Goal: Task Accomplishment & Management: Complete application form

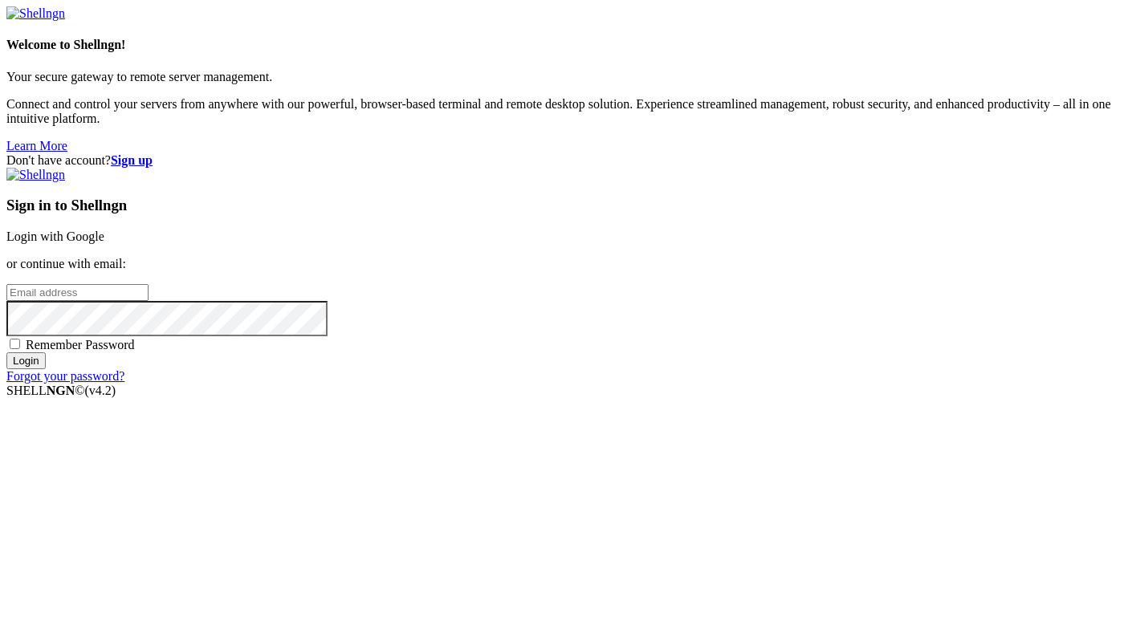
click at [1062, 153] on div "Don't have account? Sign up Sign in to Shellngn Login with Google or continue w…" at bounding box center [561, 268] width 1111 height 230
click at [153, 153] on strong "Sign up" at bounding box center [132, 160] width 42 height 14
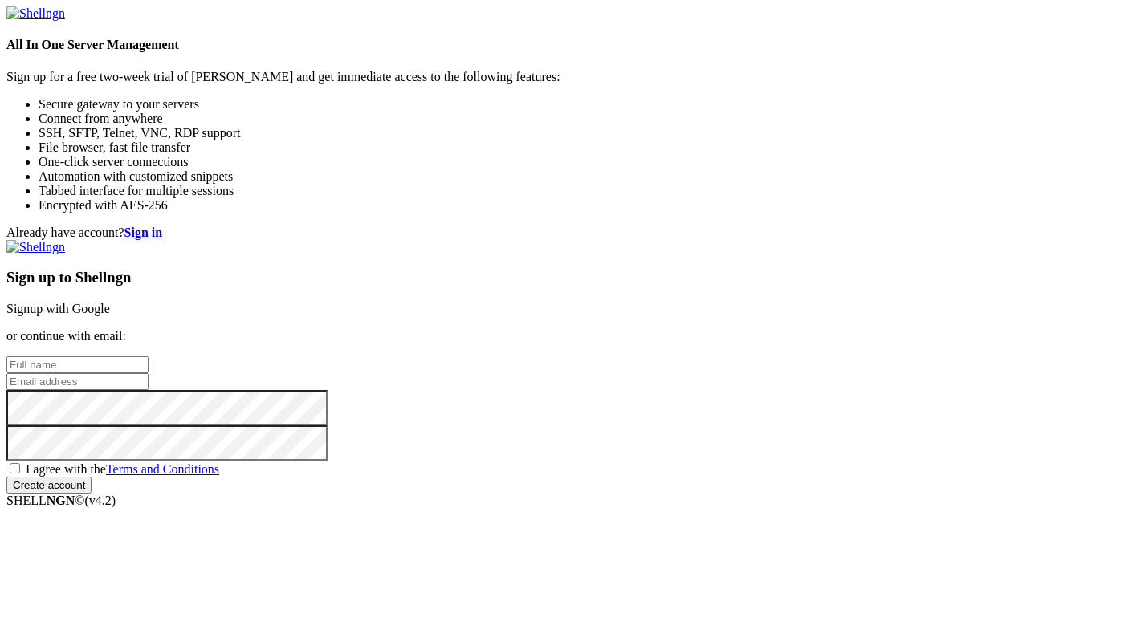
click at [149, 373] on input "email" at bounding box center [77, 381] width 142 height 17
paste input "[EMAIL_ADDRESS][DOMAIN_NAME]"
type input "[EMAIL_ADDRESS][DOMAIN_NAME]"
click at [149, 357] on input "text" at bounding box center [77, 365] width 142 height 17
type input "asasasasas1"
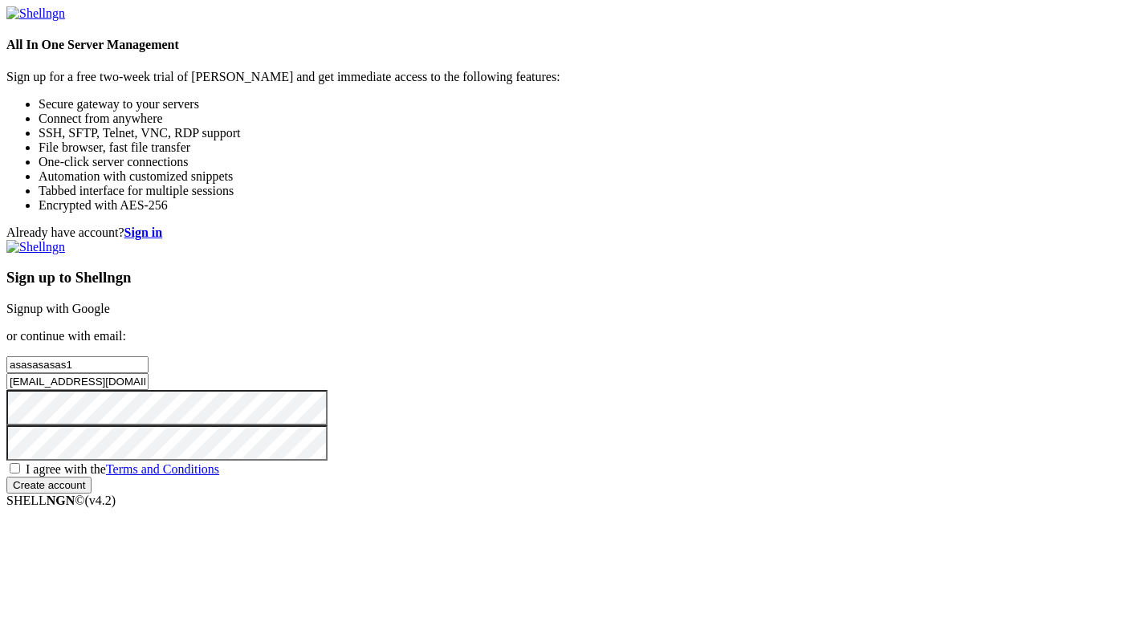
click at [6, 477] on input "Create account" at bounding box center [48, 485] width 85 height 17
click at [612, 461] on div "I agree with the Terms and Conditions" at bounding box center [561, 469] width 1111 height 16
click at [608, 461] on div "I agree with the Terms and Conditions" at bounding box center [561, 469] width 1111 height 16
click at [219, 462] on span "I agree with the Terms and Conditions" at bounding box center [123, 469] width 194 height 14
click at [20, 463] on input "I agree with the Terms and Conditions" at bounding box center [15, 468] width 10 height 10
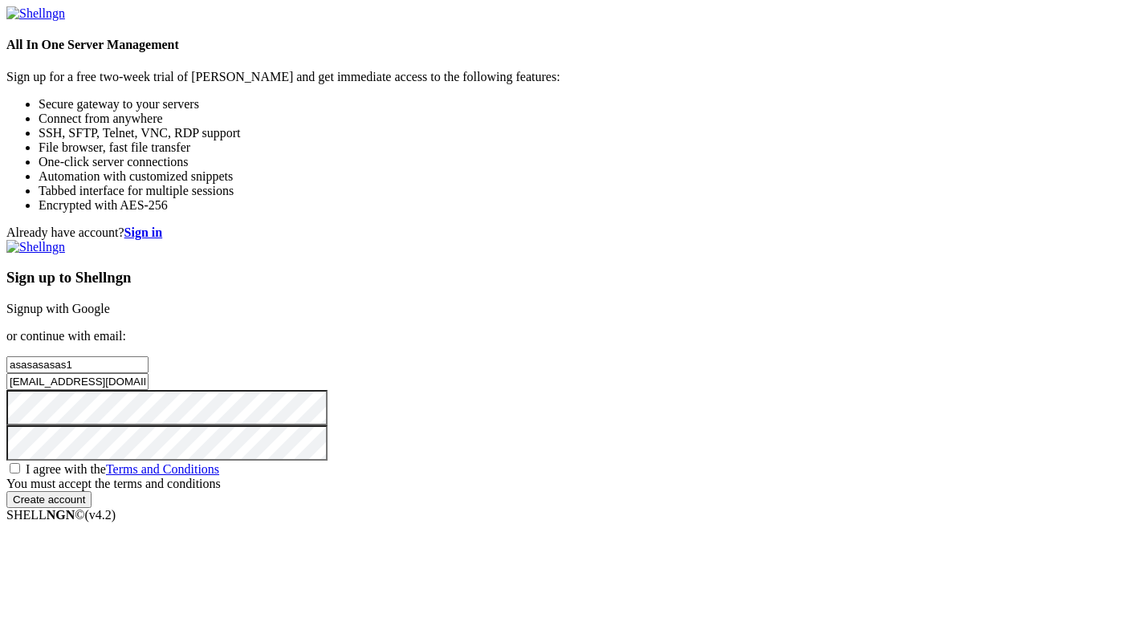
checkbox input "true"
click at [92, 494] on input "Create account" at bounding box center [48, 485] width 85 height 17
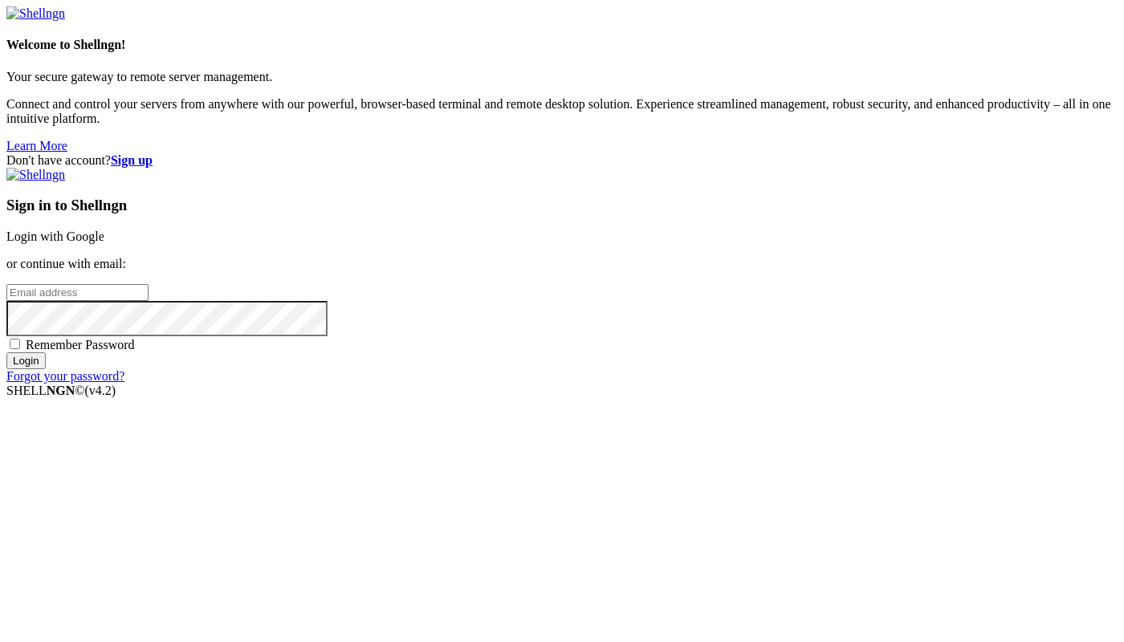
click at [149, 301] on input "email" at bounding box center [77, 292] width 142 height 17
paste input "[EMAIL_ADDRESS][DOMAIN_NAME]"
click at [6, 352] on input "Login" at bounding box center [25, 360] width 39 height 17
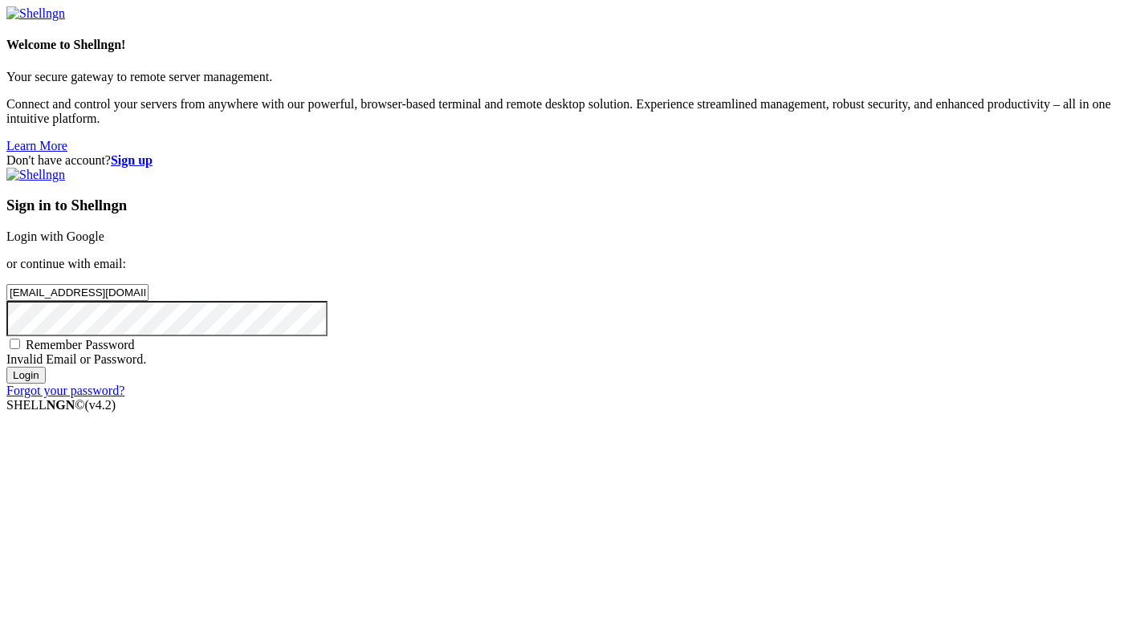
click at [6, 367] on input "Login" at bounding box center [25, 375] width 39 height 17
click at [149, 284] on input "gokeseg217@futurejs.comвы" at bounding box center [77, 292] width 142 height 17
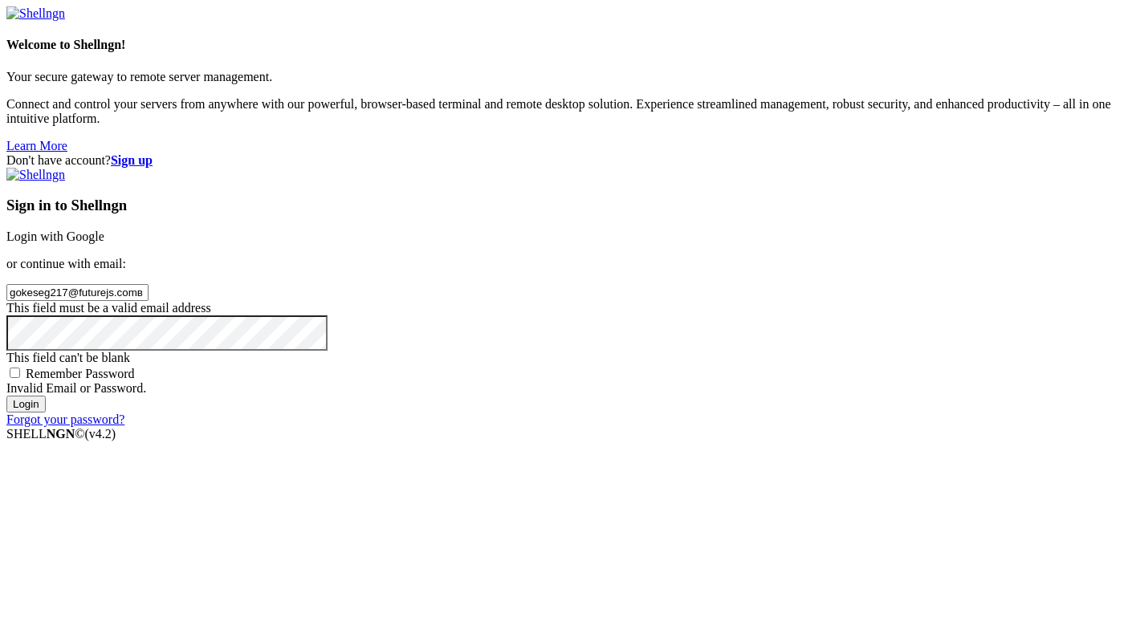
type input "[EMAIL_ADDRESS][DOMAIN_NAME]"
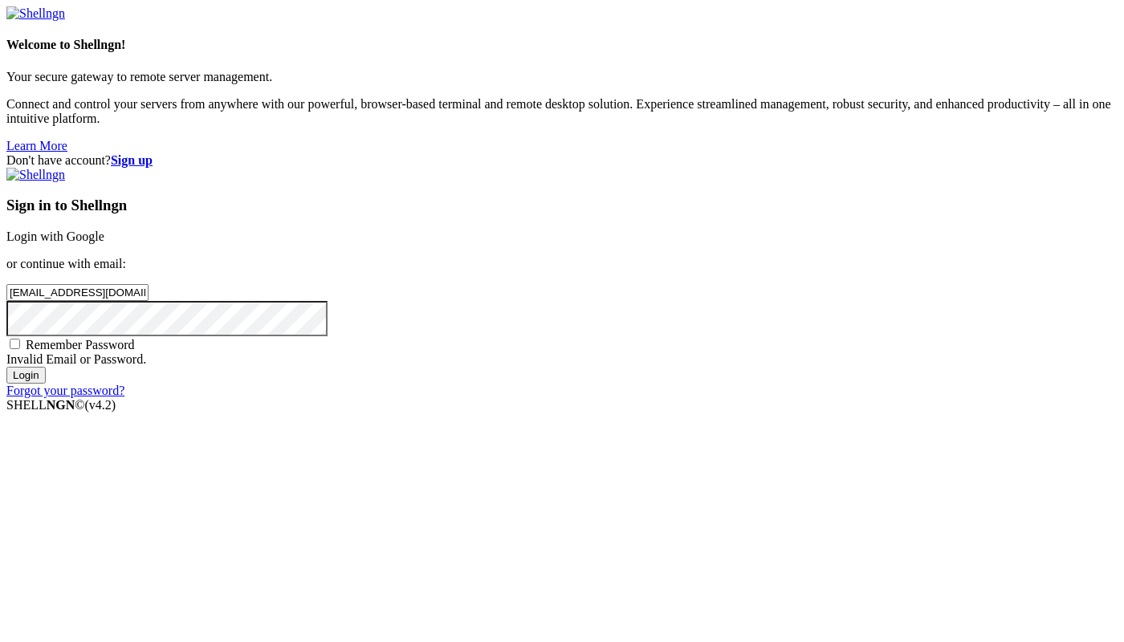
click at [6, 367] on input "Login" at bounding box center [25, 375] width 39 height 17
